Goal: Task Accomplishment & Management: Complete application form

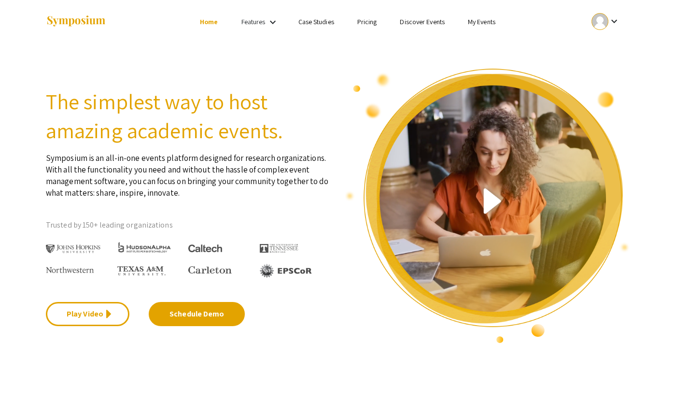
click at [610, 24] on mat-icon "keyboard_arrow_down" at bounding box center [615, 21] width 12 height 12
click at [606, 78] on button "My Submissions" at bounding box center [611, 70] width 59 height 23
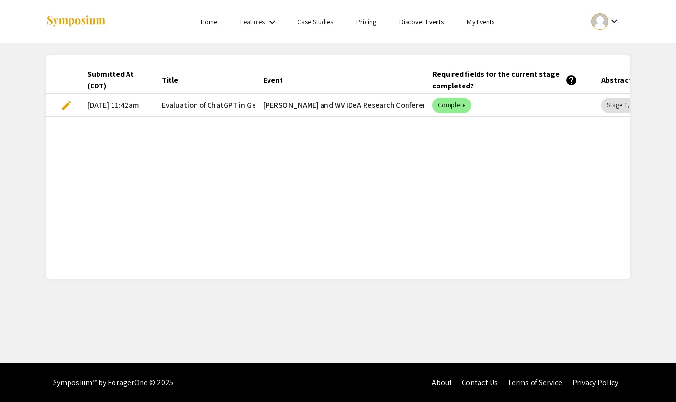
click at [105, 108] on mat-cell "[DATE] 11:42am" at bounding box center [117, 105] width 74 height 23
click at [67, 105] on span "edit" at bounding box center [67, 105] width 12 height 12
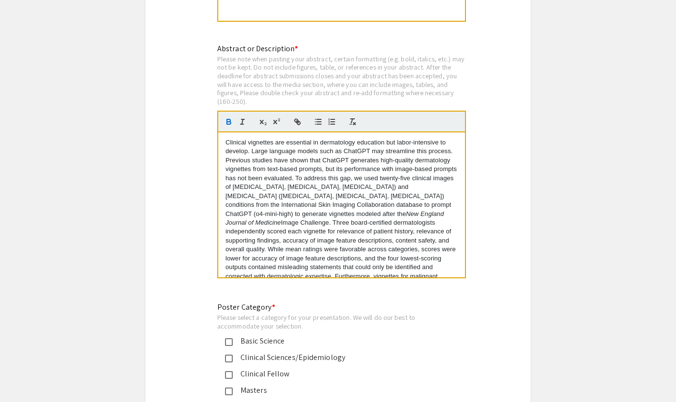
drag, startPoint x: 270, startPoint y: 261, endPoint x: 233, endPoint y: 119, distance: 146.8
click at [233, 119] on quill-editor "Clinical vignettes are essential in dermatology education but labor-intensive t…" at bounding box center [341, 195] width 249 height 168
click at [233, 139] on p "Clinical vignettes are essential in dermatology education but labor-intensive t…" at bounding box center [342, 227] width 232 height 178
drag, startPoint x: 225, startPoint y: 135, endPoint x: 328, endPoint y: 148, distance: 104.6
click at [329, 148] on div "Clinical vignettes are essential in dermatology education but labor-intensive t…" at bounding box center [341, 204] width 247 height 145
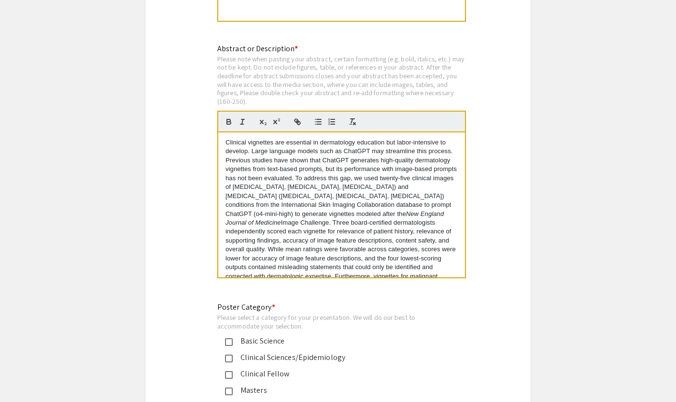
click at [302, 148] on p "Clinical vignettes are essential in dermatology education but labor-intensive t…" at bounding box center [342, 227] width 232 height 178
drag, startPoint x: 252, startPoint y: 145, endPoint x: 293, endPoint y: 174, distance: 50.9
click at [293, 174] on p "Clinical vignettes are essential in dermatology education but labor-intensive t…" at bounding box center [342, 227] width 232 height 178
copy p "Large language models such as ChatGPT may streamline this process. Previous stu…"
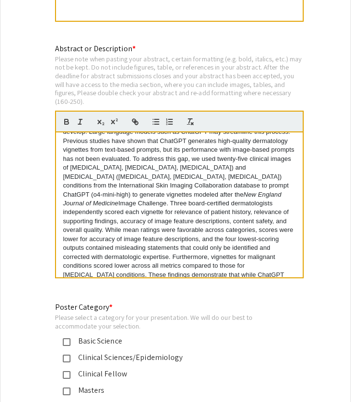
click at [185, 154] on p "Clinical vignettes are essential in dermatology education but labor-intensive t…" at bounding box center [179, 208] width 232 height 178
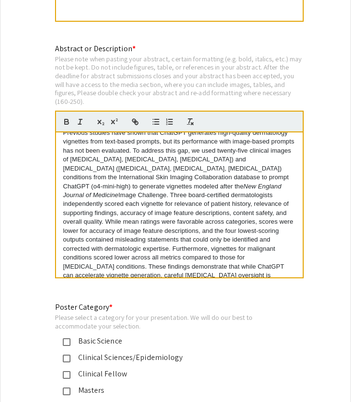
scroll to position [38, 0]
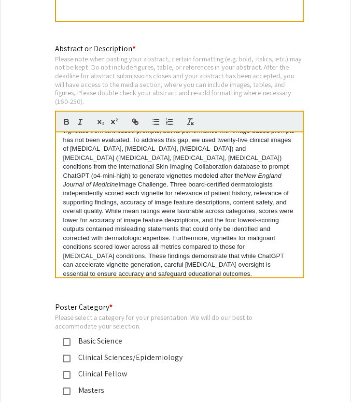
drag, startPoint x: 192, startPoint y: 133, endPoint x: 243, endPoint y: 197, distance: 81.5
click at [243, 197] on p "Clinical vignettes are essential in dermatology education but labor-intensive t…" at bounding box center [179, 189] width 232 height 178
copy p "we used twenty-five clinical images of [MEDICAL_DATA], [MEDICAL_DATA], [MEDICAL…"
